Goal: Transaction & Acquisition: Download file/media

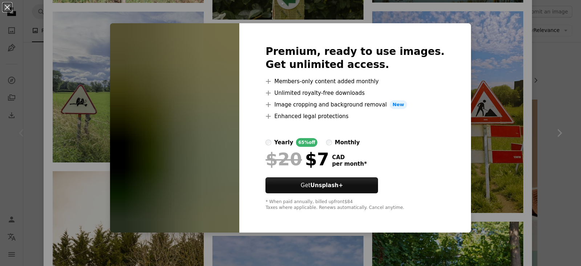
scroll to position [910, 0]
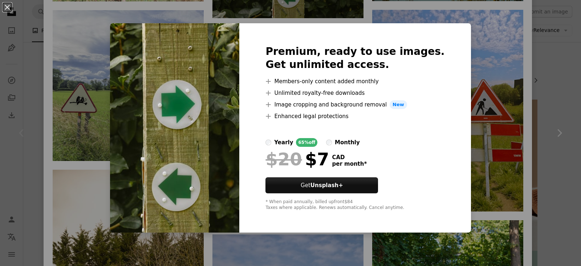
click at [499, 56] on div "An X shape Premium, ready to use images. Get unlimited access. A plus sign Memb…" at bounding box center [290, 133] width 581 height 266
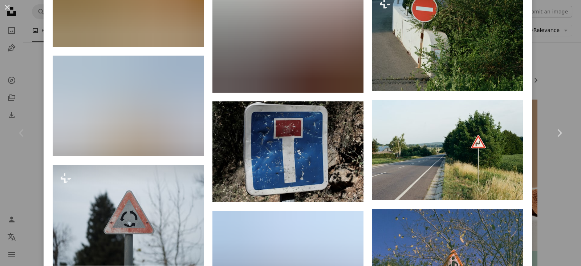
scroll to position [2077, 0]
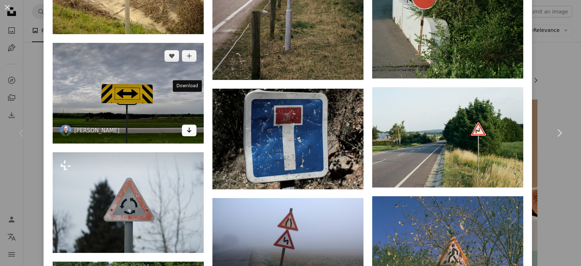
click at [186, 126] on icon "Arrow pointing down" at bounding box center [189, 130] width 6 height 9
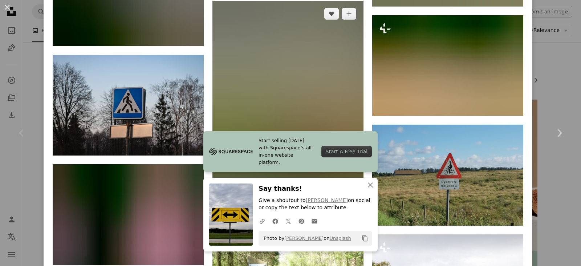
scroll to position [2606, 0]
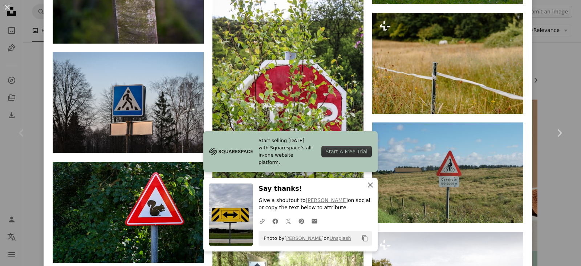
click at [368, 187] on icon "An X shape" at bounding box center [370, 184] width 9 height 9
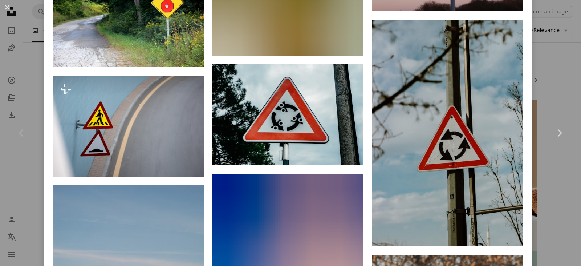
scroll to position [4084, 0]
